Goal: Navigation & Orientation: Find specific page/section

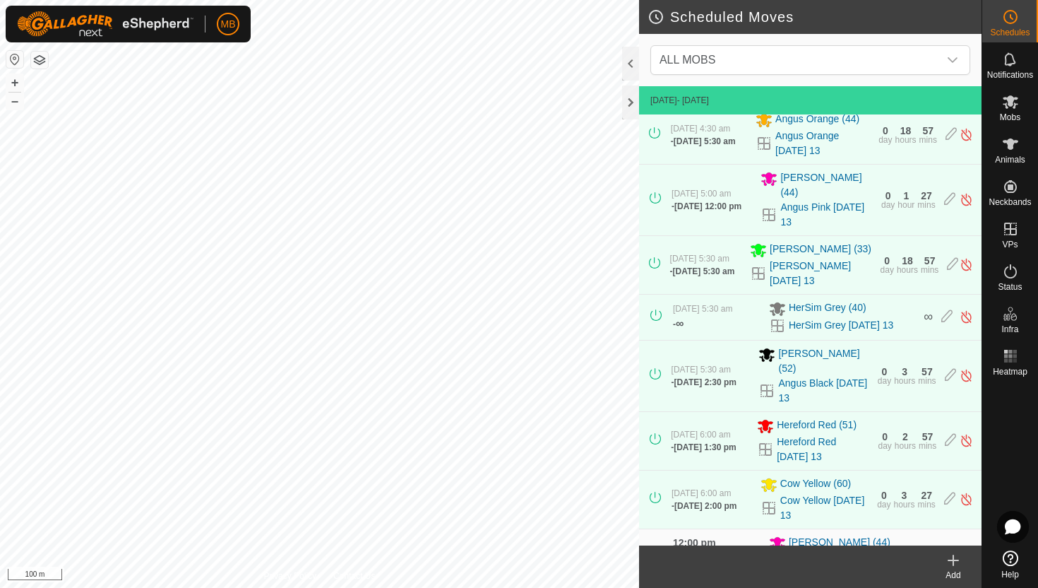
scroll to position [47, 0]
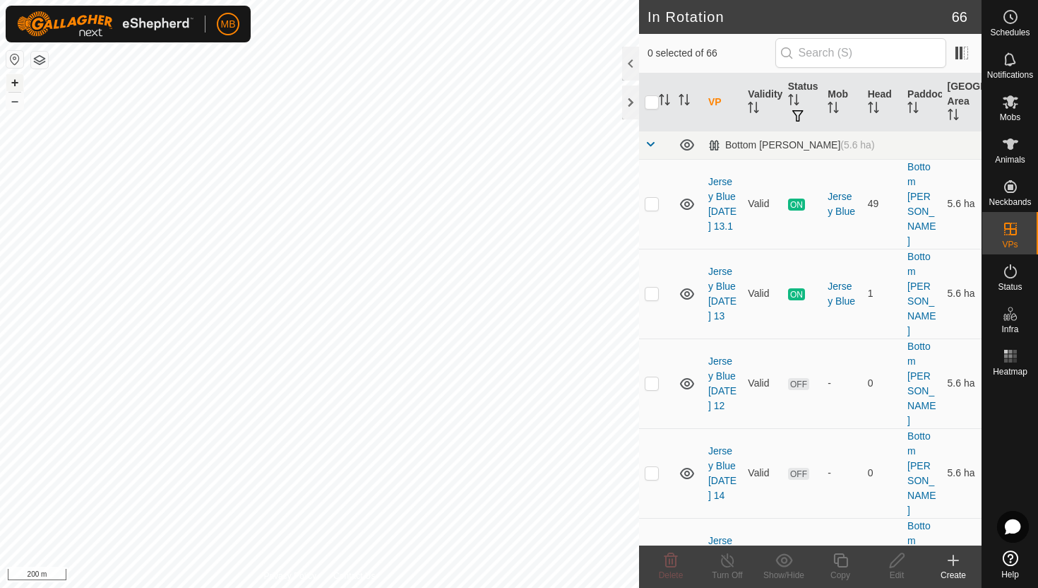
click at [16, 83] on button "+" at bounding box center [14, 82] width 17 height 17
click at [21, 102] on button "–" at bounding box center [14, 101] width 17 height 17
click at [1008, 146] on icon at bounding box center [1011, 143] width 16 height 11
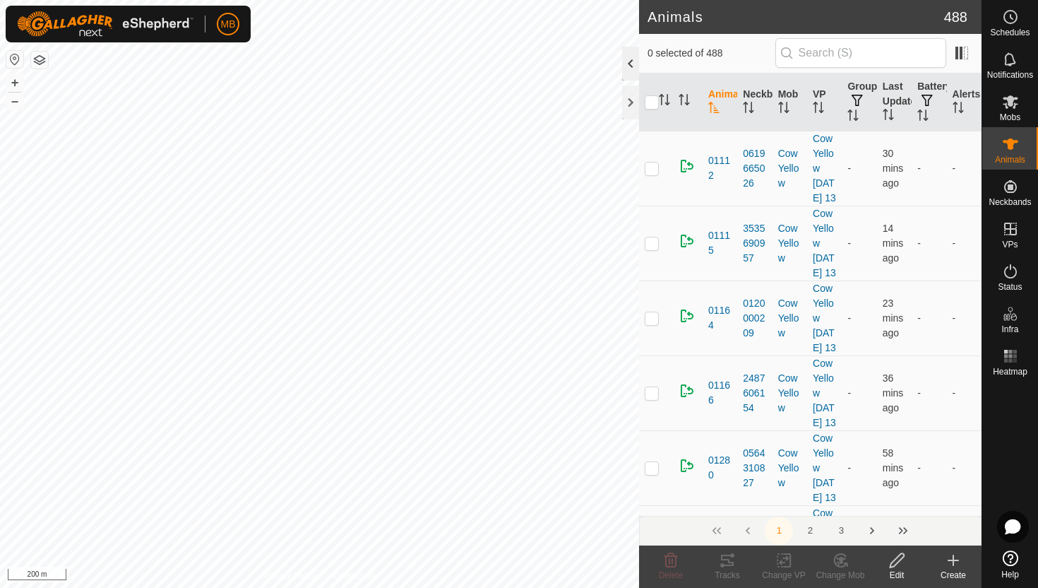
click at [627, 66] on div at bounding box center [630, 64] width 17 height 34
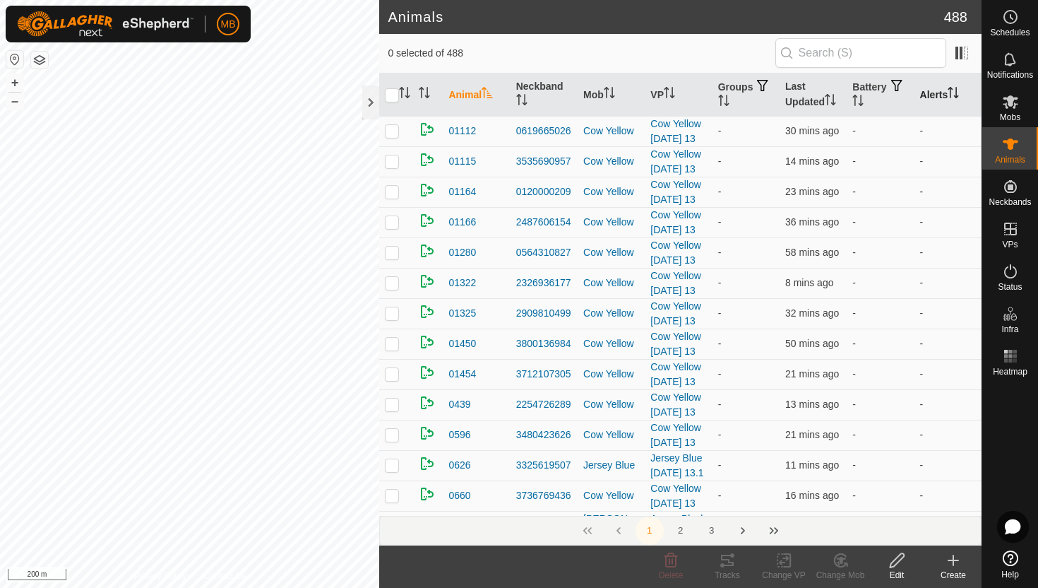
click at [958, 89] on icon "Activate to sort" at bounding box center [953, 92] width 11 height 11
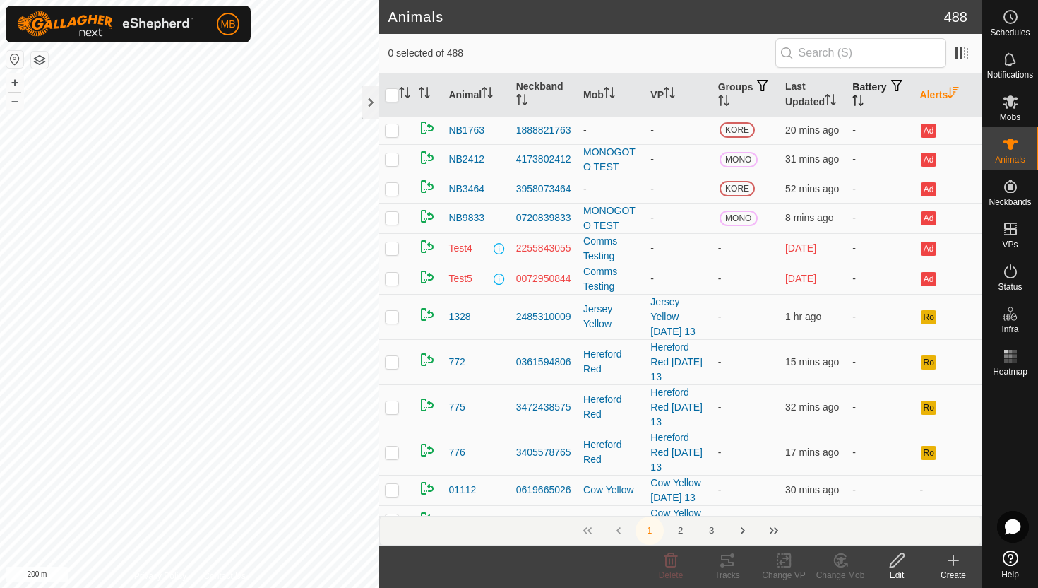
click at [864, 100] on icon "Activate to sort" at bounding box center [858, 100] width 11 height 11
